Goal: Information Seeking & Learning: Check status

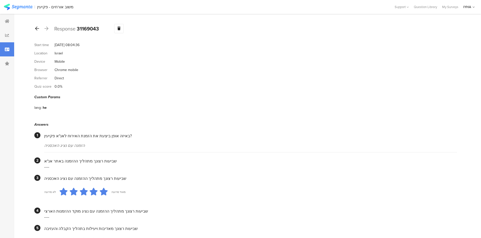
click at [36, 30] on icon at bounding box center [37, 28] width 4 height 5
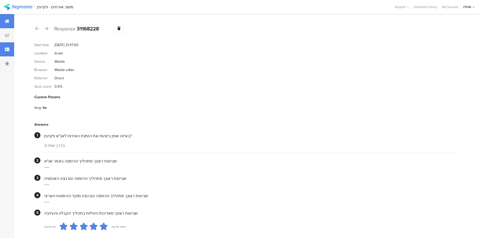
click at [8, 22] on icon at bounding box center [7, 21] width 5 height 4
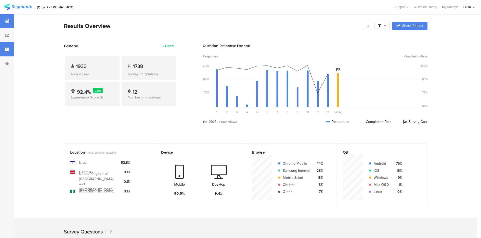
click at [7, 48] on icon at bounding box center [7, 49] width 5 height 4
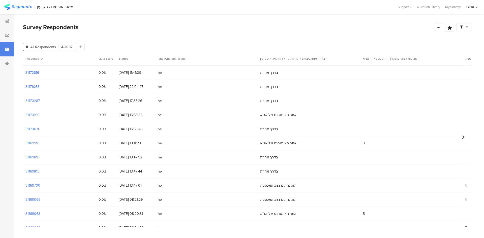
click at [33, 71] on section "31172616" at bounding box center [32, 72] width 14 height 5
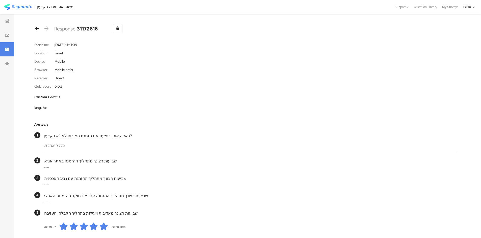
click at [36, 25] on div at bounding box center [37, 29] width 6 height 8
click at [35, 29] on div at bounding box center [37, 29] width 6 height 8
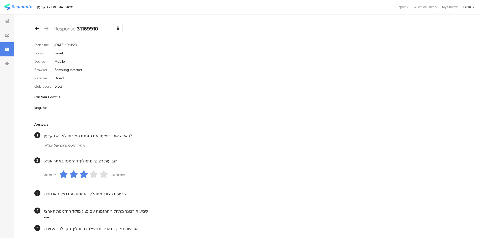
click at [36, 28] on icon at bounding box center [37, 28] width 4 height 5
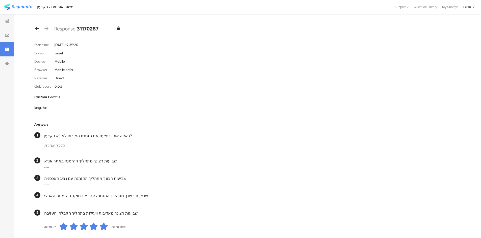
click at [36, 29] on icon at bounding box center [37, 28] width 4 height 5
click at [36, 27] on icon at bounding box center [37, 28] width 4 height 5
click at [38, 27] on icon at bounding box center [37, 28] width 4 height 5
click at [36, 29] on icon at bounding box center [37, 28] width 4 height 5
click at [37, 27] on icon at bounding box center [37, 28] width 4 height 5
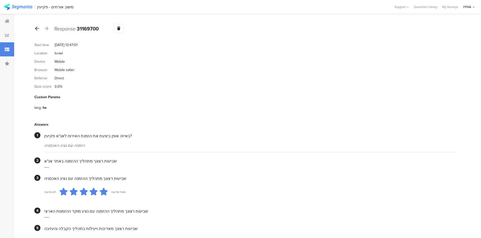
click at [35, 27] on div at bounding box center [37, 29] width 6 height 8
click at [36, 27] on icon at bounding box center [37, 28] width 4 height 5
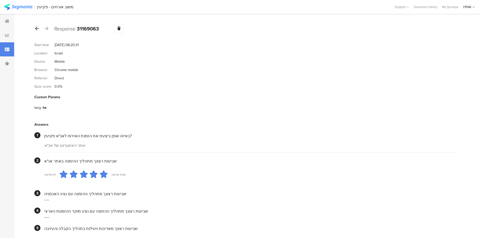
click at [36, 27] on icon at bounding box center [37, 28] width 4 height 5
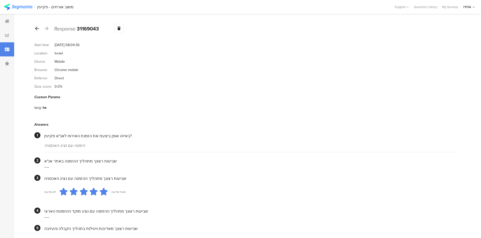
click at [36, 29] on icon at bounding box center [37, 28] width 4 height 5
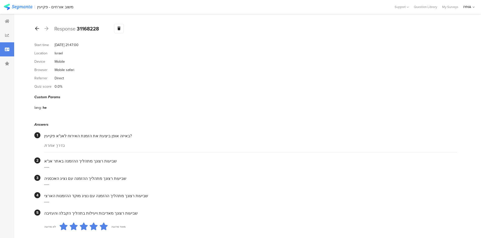
click at [36, 28] on icon at bounding box center [37, 28] width 4 height 5
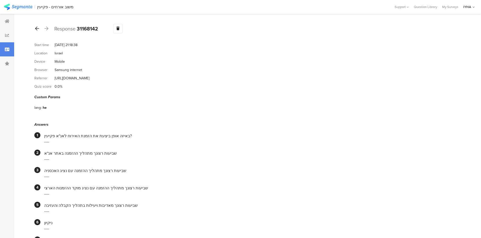
click at [37, 27] on icon at bounding box center [37, 28] width 4 height 5
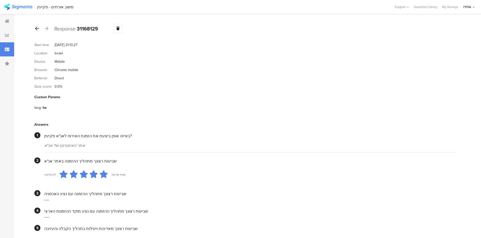
click at [35, 28] on icon at bounding box center [37, 28] width 4 height 5
click at [36, 29] on icon at bounding box center [37, 28] width 4 height 5
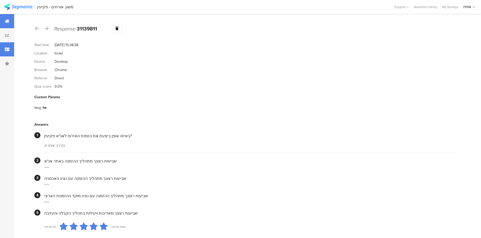
click at [8, 22] on icon at bounding box center [7, 21] width 5 height 4
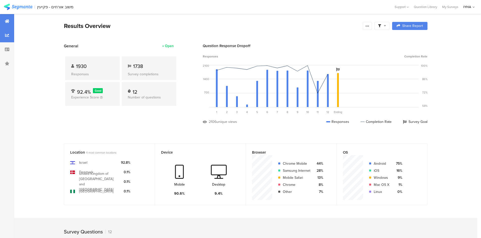
click at [9, 34] on div at bounding box center [7, 35] width 14 height 14
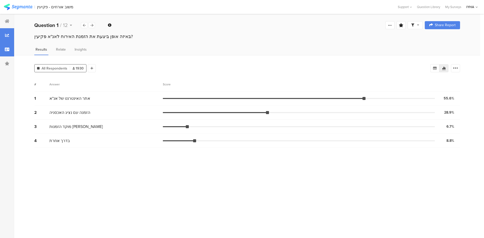
click at [5, 48] on icon at bounding box center [7, 49] width 5 height 4
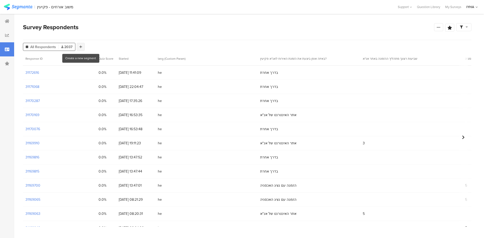
click at [81, 46] on icon at bounding box center [80, 47] width 3 height 4
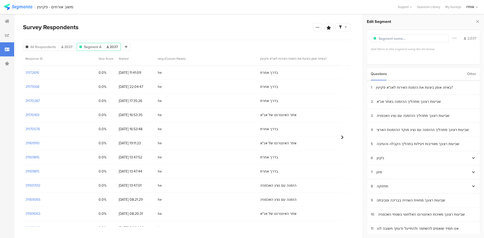
click at [472, 74] on div "Other" at bounding box center [471, 74] width 9 height 13
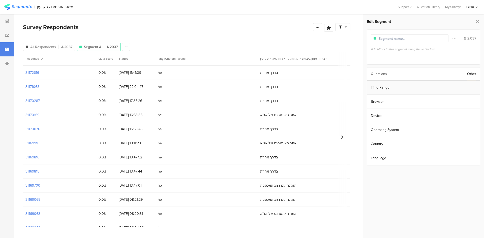
click at [397, 89] on section "Time Range" at bounding box center [423, 88] width 113 height 14
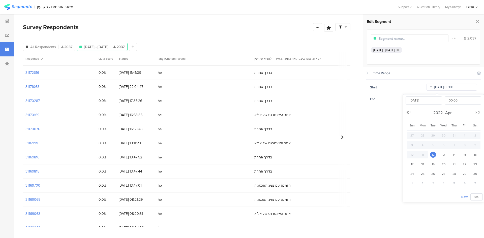
click at [462, 90] on input "Apr 12 2022 00:00" at bounding box center [452, 87] width 50 height 7
click at [480, 113] on button "Next Year" at bounding box center [479, 112] width 3 height 3
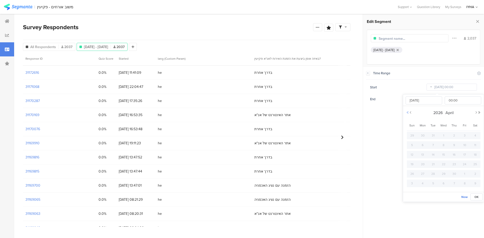
click at [408, 112] on button "Previous Year" at bounding box center [407, 112] width 3 height 3
click at [476, 113] on button "Next Month" at bounding box center [476, 112] width 3 height 3
click at [477, 113] on button "Next Month" at bounding box center [476, 112] width 3 height 3
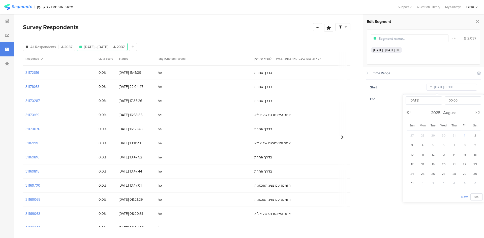
click at [464, 135] on span "1" at bounding box center [465, 136] width 6 height 6
type input "Aug 01 2025 00:00"
type input "Aug 01 2025"
click at [475, 196] on button "OK" at bounding box center [477, 197] width 12 height 7
click at [445, 101] on input "Sep 08 2025 23:59" at bounding box center [452, 99] width 50 height 7
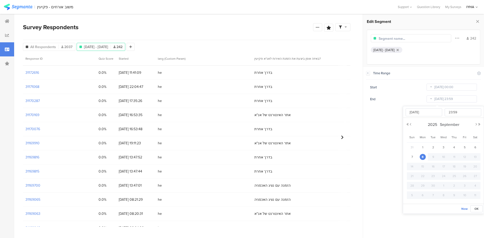
click at [413, 147] on span "31" at bounding box center [412, 148] width 6 height 6
type input "Aug 31 2025 23:59"
type input "Aug 31 2025"
click at [478, 208] on span "OK" at bounding box center [477, 209] width 4 height 5
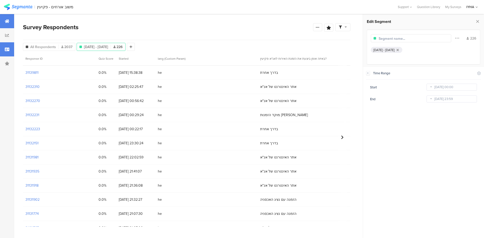
click at [8, 23] on icon at bounding box center [7, 21] width 5 height 4
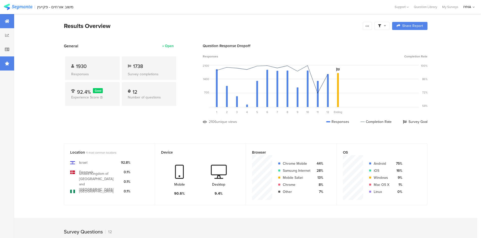
click at [8, 64] on icon at bounding box center [7, 64] width 5 height 4
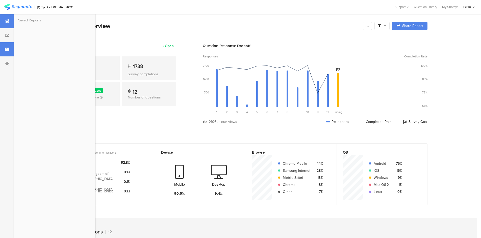
click at [7, 53] on div at bounding box center [7, 49] width 14 height 14
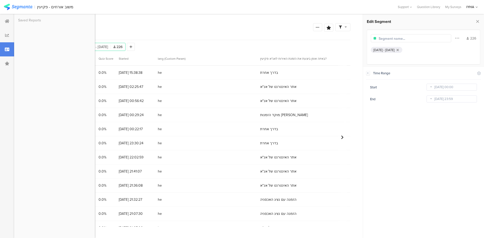
click at [161, 22] on section "Survey Respondents Confidence Level 95 % Preview survey Edit survey Export Resu…" at bounding box center [186, 126] width 345 height 225
click at [9, 36] on icon at bounding box center [7, 35] width 4 height 4
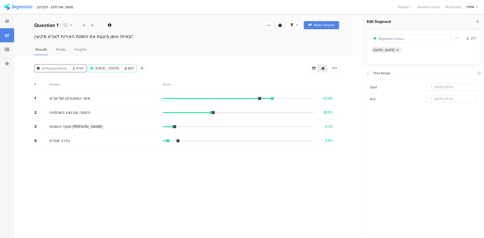
click at [55, 68] on span "All Respondents" at bounding box center [55, 68] width 26 height 5
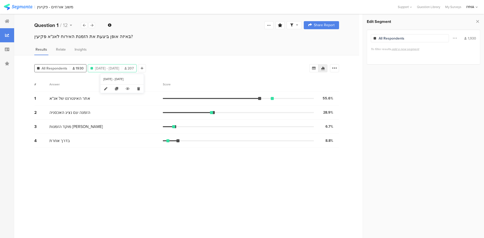
click at [119, 68] on span "Aug 01, 2025 - Aug 31, 2025" at bounding box center [107, 68] width 24 height 5
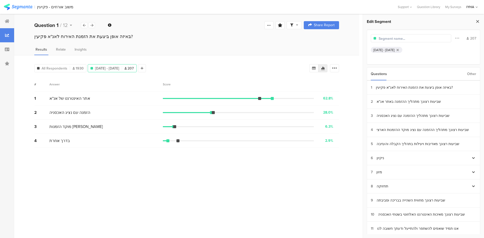
click at [477, 22] on icon at bounding box center [477, 21] width 5 height 7
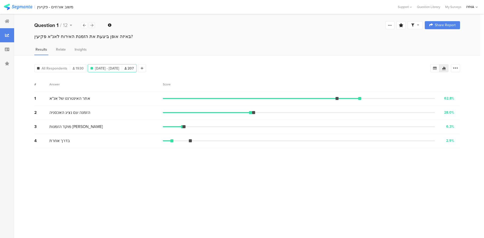
click at [92, 25] on icon at bounding box center [92, 25] width 3 height 3
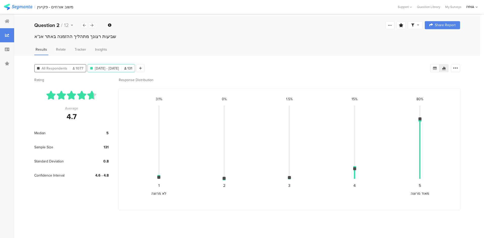
click at [53, 68] on span "All Respondents" at bounding box center [55, 68] width 26 height 5
click at [119, 68] on span "Aug 01, 2025 - Aug 31, 2025" at bounding box center [107, 68] width 24 height 5
click at [92, 24] on icon at bounding box center [92, 25] width 3 height 3
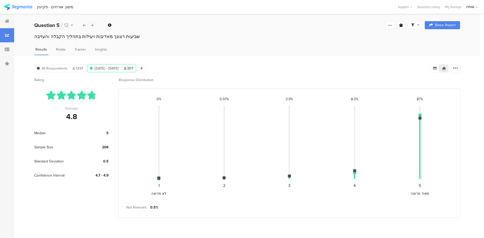
click at [92, 24] on icon at bounding box center [92, 25] width 3 height 3
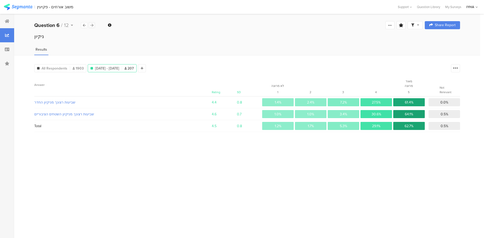
click at [92, 24] on icon at bounding box center [92, 25] width 3 height 3
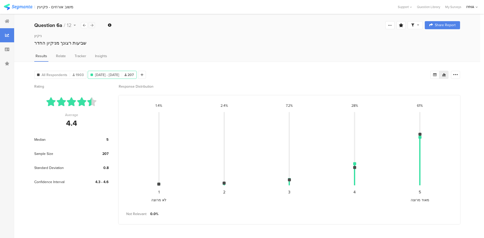
click at [92, 24] on icon at bounding box center [92, 25] width 3 height 3
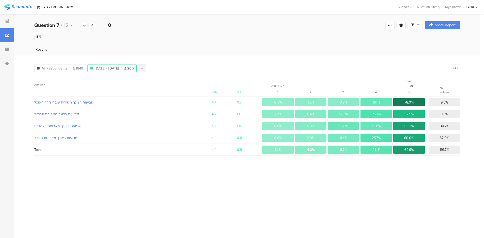
click at [144, 70] on icon at bounding box center [142, 69] width 3 height 4
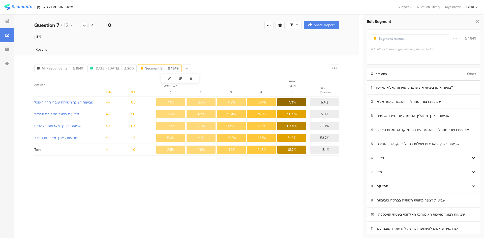
click at [179, 67] on span "1849" at bounding box center [173, 68] width 11 height 5
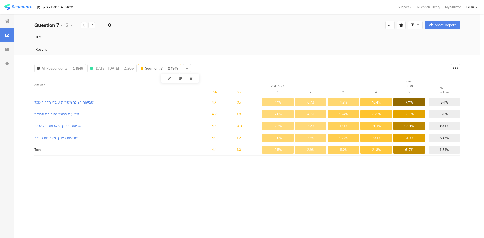
click at [181, 67] on div "Segment B 1849" at bounding box center [159, 68] width 43 height 5
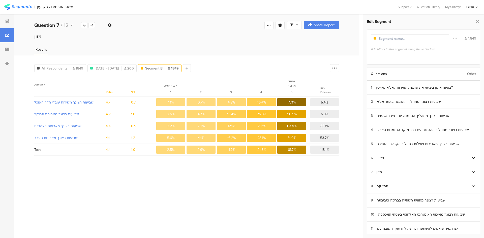
click at [474, 74] on div "Other" at bounding box center [471, 74] width 9 height 13
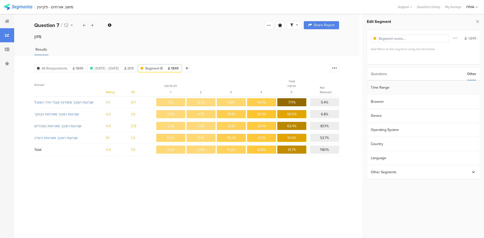
click at [459, 89] on section "Time Range" at bounding box center [423, 88] width 113 height 14
click at [457, 87] on input "Apr 12 2022 00:00" at bounding box center [452, 87] width 50 height 7
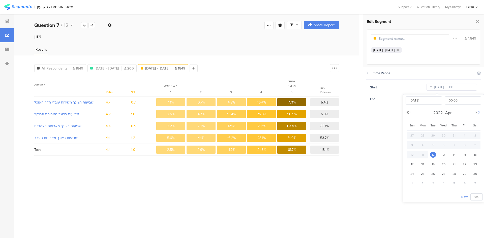
click at [480, 113] on button "Next Year" at bounding box center [479, 112] width 3 height 3
click at [476, 113] on button "Next Month" at bounding box center [476, 112] width 3 height 3
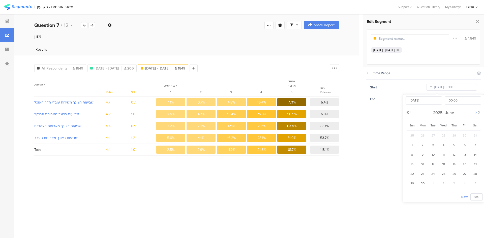
click at [476, 113] on button "Next Month" at bounding box center [476, 112] width 3 height 3
click at [464, 134] on span "1" at bounding box center [465, 136] width 6 height 6
type input "Aug 01 2025 00:00"
type input "Aug 01 2025"
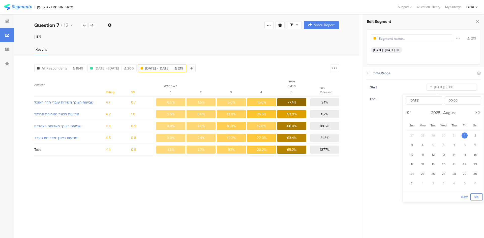
click at [479, 197] on button "OK" at bounding box center [477, 197] width 12 height 7
click at [454, 99] on input "Sep 08 2025 23:59" at bounding box center [452, 99] width 50 height 7
click at [411, 125] on button "Previous Month" at bounding box center [410, 124] width 3 height 3
click at [434, 177] on span "19" at bounding box center [433, 176] width 6 height 6
type input "Aug 19 2025 23:59"
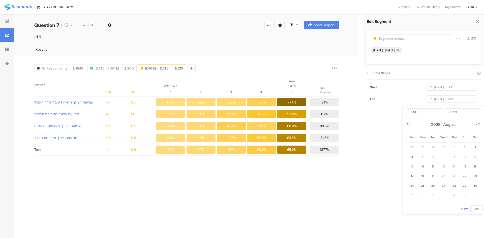
type input "Aug 19 2025"
click at [478, 209] on span "OK" at bounding box center [477, 209] width 4 height 5
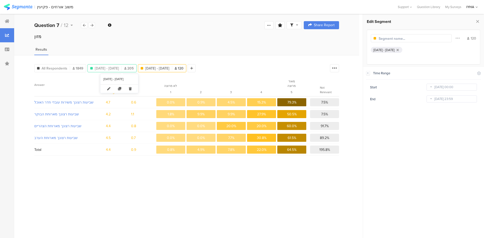
click at [119, 70] on span "Aug 01, 2025 - Aug 31, 2025" at bounding box center [107, 68] width 24 height 5
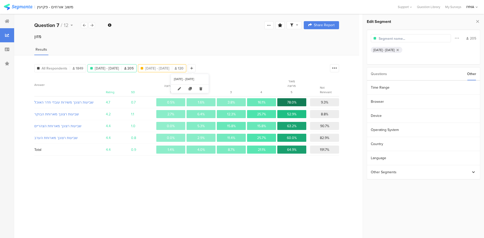
click at [170, 69] on span "Aug 01, 2025 - Aug 19, 2025" at bounding box center [157, 68] width 24 height 5
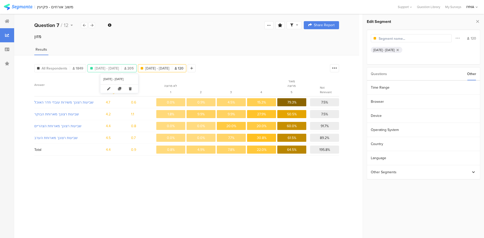
click at [136, 66] on div "Aug 01, 2025 - Aug 31, 2025 205" at bounding box center [112, 68] width 49 height 5
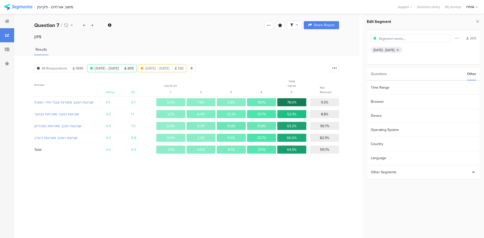
click at [174, 65] on div "Aug 01, 2025 - Aug 19, 2025 120" at bounding box center [162, 68] width 48 height 8
click at [170, 66] on span "Aug 01, 2025 - Aug 19, 2025" at bounding box center [157, 68] width 24 height 5
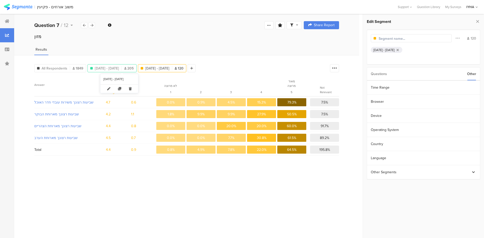
click at [119, 67] on span "Aug 01, 2025 - Aug 31, 2025" at bounding box center [107, 68] width 24 height 5
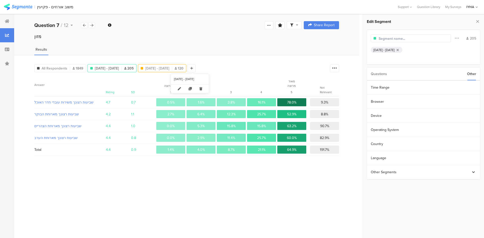
click at [170, 69] on span "Aug 01, 2025 - Aug 19, 2025" at bounding box center [157, 68] width 24 height 5
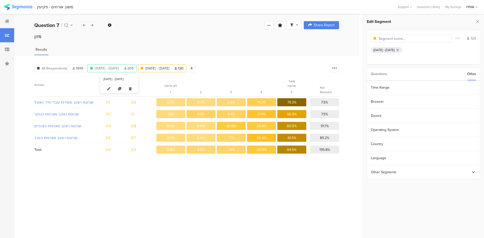
click at [119, 68] on span "Aug 01, 2025 - Aug 31, 2025" at bounding box center [107, 68] width 24 height 5
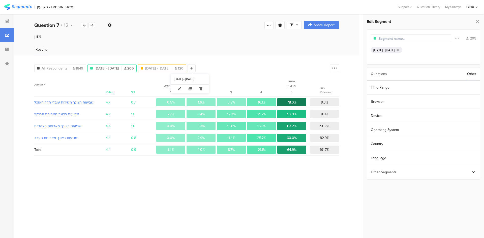
click at [170, 69] on span "Aug 01, 2025 - Aug 19, 2025" at bounding box center [157, 68] width 24 height 5
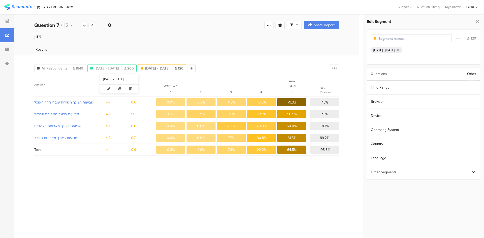
click at [119, 66] on span "Aug 01, 2025 - Aug 31, 2025" at bounding box center [107, 68] width 24 height 5
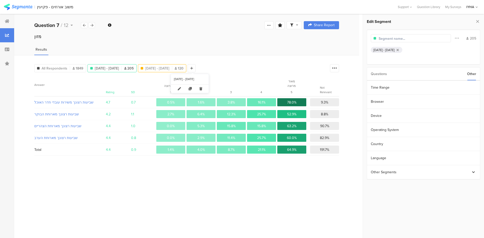
click at [170, 67] on span "Aug 01, 2025 - Aug 19, 2025" at bounding box center [157, 68] width 24 height 5
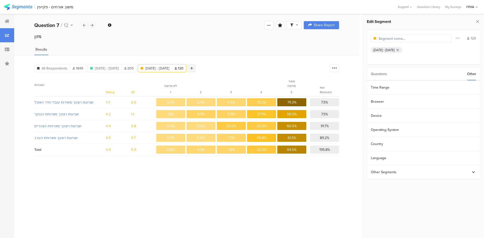
click at [193, 68] on icon at bounding box center [191, 69] width 3 height 4
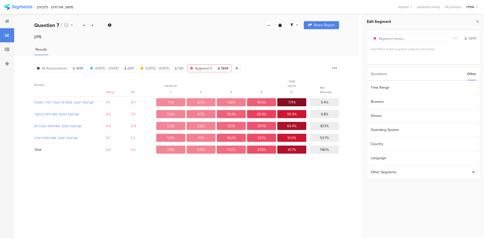
click at [472, 75] on div "Other" at bounding box center [471, 74] width 9 height 13
click at [404, 89] on section "Time Range" at bounding box center [423, 88] width 113 height 14
click at [465, 87] on input "Apr 12 2022 00:00" at bounding box center [452, 87] width 50 height 7
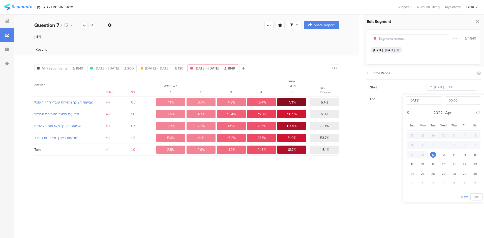
click at [481, 113] on button "Next Year" at bounding box center [479, 112] width 3 height 3
click at [476, 113] on button "Next Month" at bounding box center [476, 112] width 3 height 3
click at [477, 113] on button "Next Month" at bounding box center [476, 112] width 3 height 3
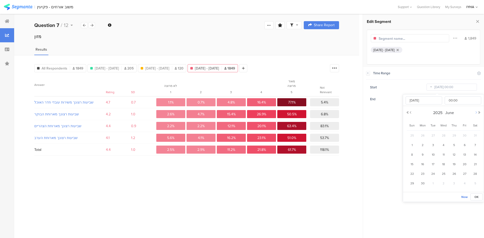
click at [477, 113] on button "Next Month" at bounding box center [476, 112] width 3 height 3
click at [446, 165] on span "20" at bounding box center [444, 164] width 6 height 6
type input "Aug 20 2025 00:00"
type input "Aug 20 2025"
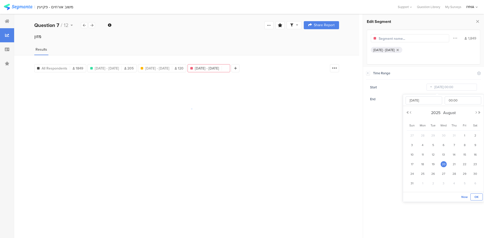
click at [476, 194] on button "OK" at bounding box center [477, 197] width 12 height 7
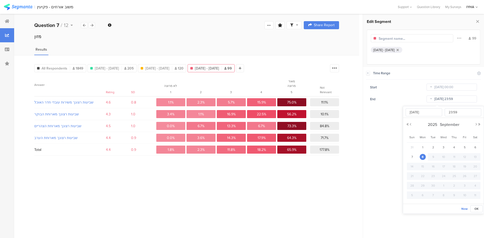
click at [457, 101] on input "Sep 08 2025 23:59" at bounding box center [452, 99] width 50 height 7
click at [414, 147] on span "31" at bounding box center [412, 148] width 6 height 6
type input "Aug 31 2025 23:59"
type input "Aug 31 2025"
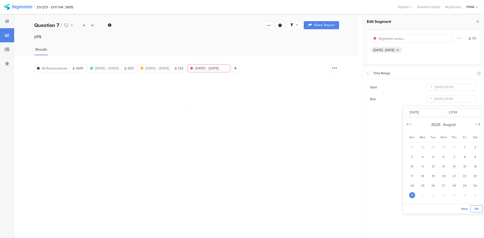
click at [475, 208] on button "OK" at bounding box center [477, 209] width 12 height 7
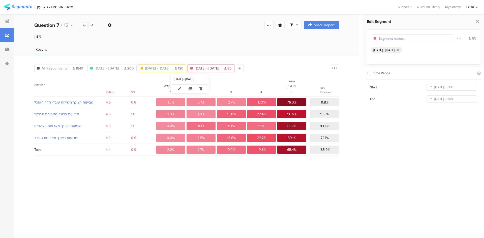
click at [170, 67] on span "Aug 01, 2025 - Aug 19, 2025" at bounding box center [157, 68] width 24 height 5
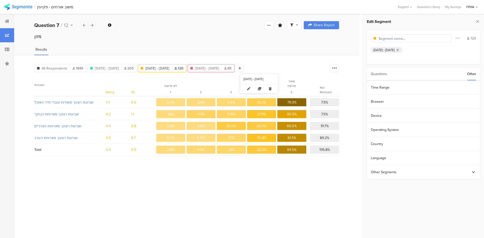
click at [219, 68] on span "Aug 20, 2025 - Aug 31, 2025" at bounding box center [207, 68] width 24 height 5
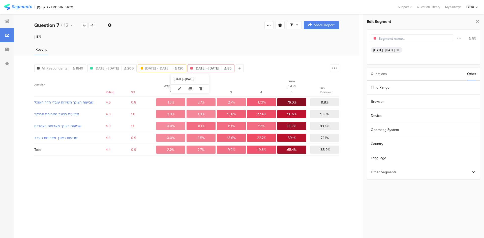
click at [170, 68] on span "Aug 01, 2025 - Aug 19, 2025" at bounding box center [157, 68] width 24 height 5
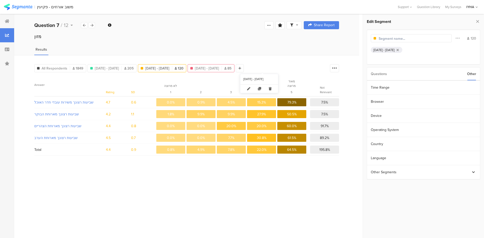
click at [219, 69] on span "Aug 20, 2025 - Aug 31, 2025" at bounding box center [207, 68] width 24 height 5
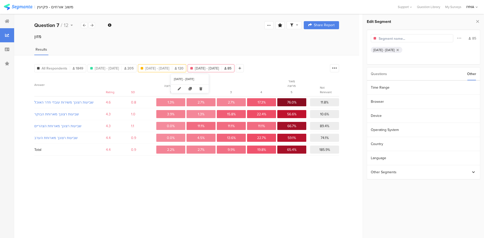
click at [186, 65] on div "Aug 01, 2025 - Aug 19, 2025 120" at bounding box center [162, 68] width 48 height 8
click at [119, 67] on span "Aug 01, 2025 - Aug 31, 2025" at bounding box center [107, 68] width 24 height 5
